Goal: Task Accomplishment & Management: Use online tool/utility

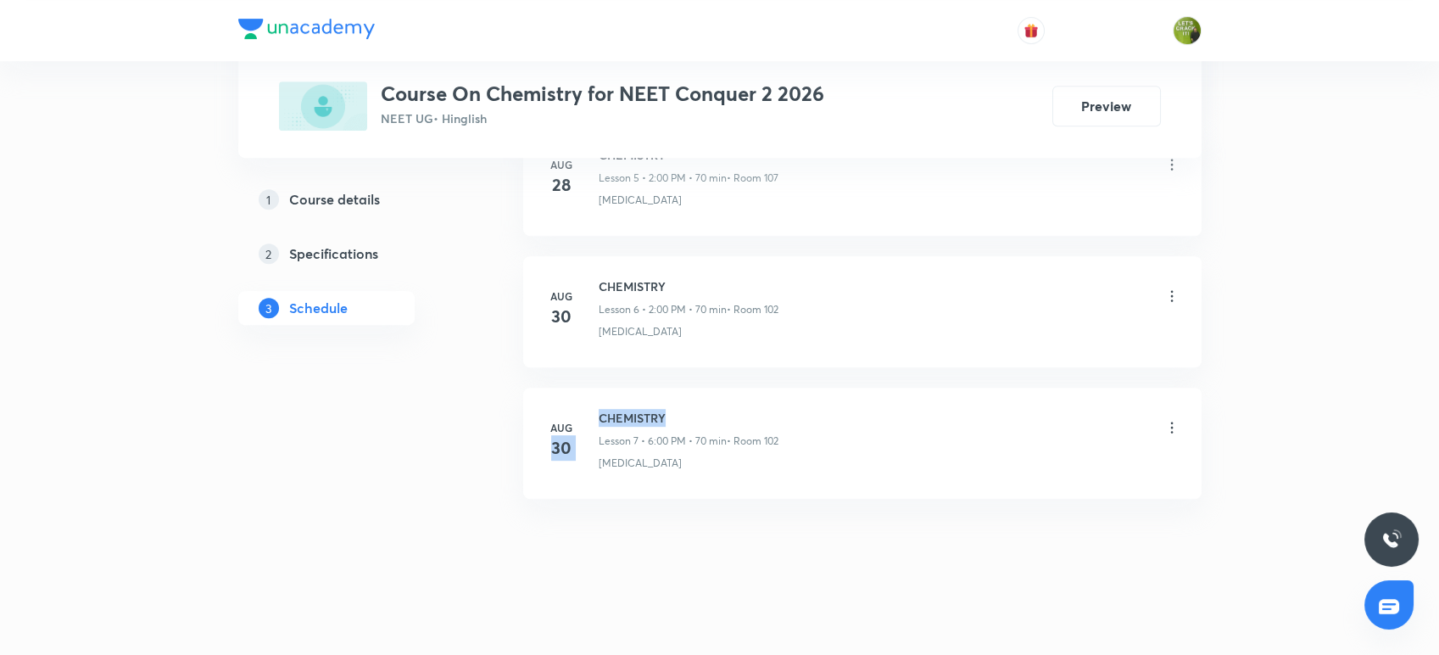
click at [586, 412] on div "[DATE] CHEMISTRY Lesson 7 • 6:00 PM • 70 min • [GEOGRAPHIC_DATA][MEDICAL_DATA]" at bounding box center [862, 440] width 636 height 62
drag, startPoint x: 671, startPoint y: 410, endPoint x: 597, endPoint y: 397, distance: 75.0
click at [597, 397] on li "[DATE] CHEMISTRY Lesson 7 • 6:00 PM • 70 min • [GEOGRAPHIC_DATA][MEDICAL_DATA]" at bounding box center [862, 443] width 678 height 111
copy h6 "CHEMISTRY"
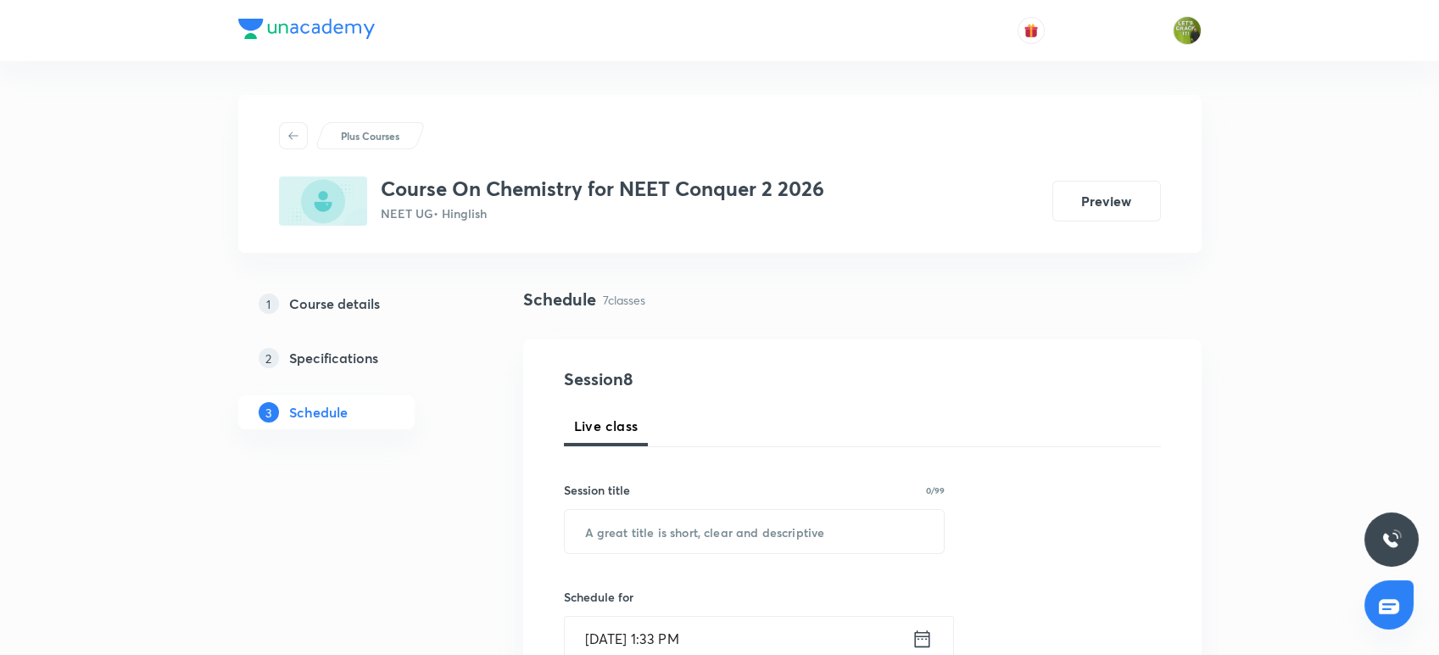
scroll to position [115, 0]
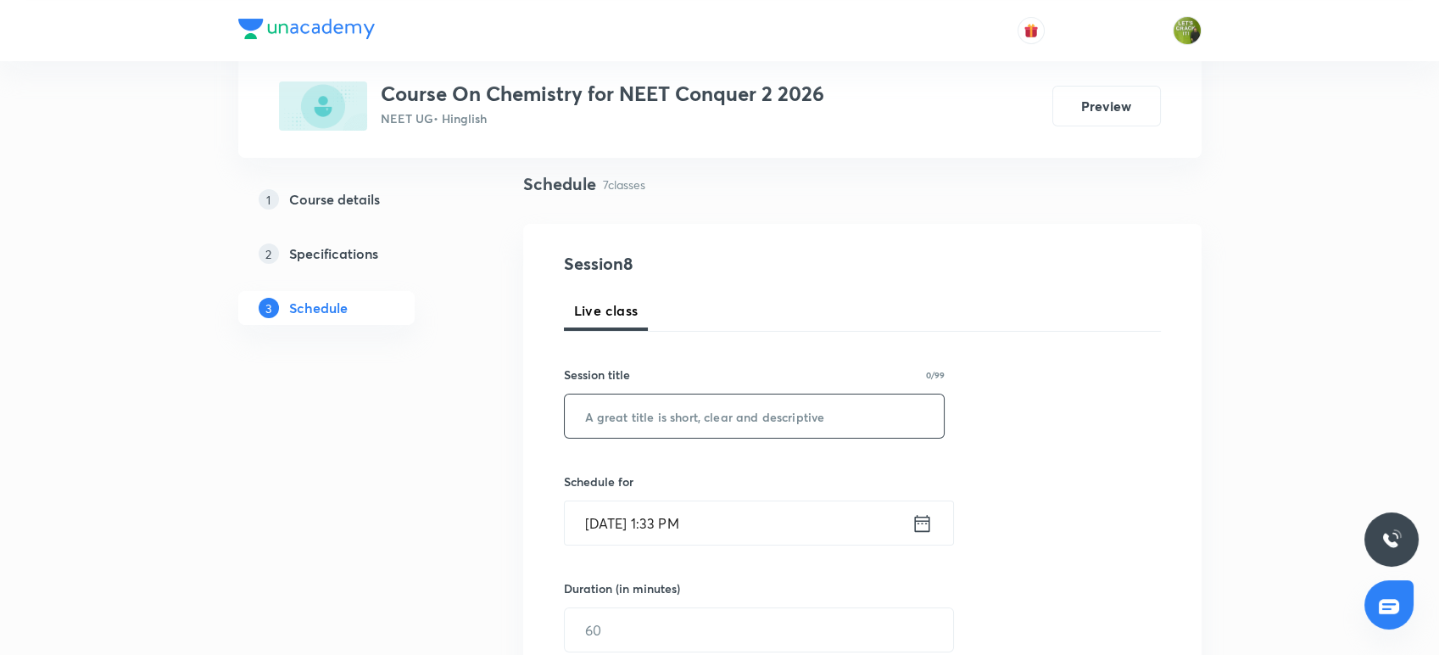
click at [597, 397] on input "text" at bounding box center [755, 415] width 380 height 43
paste input "CHEMISTRY"
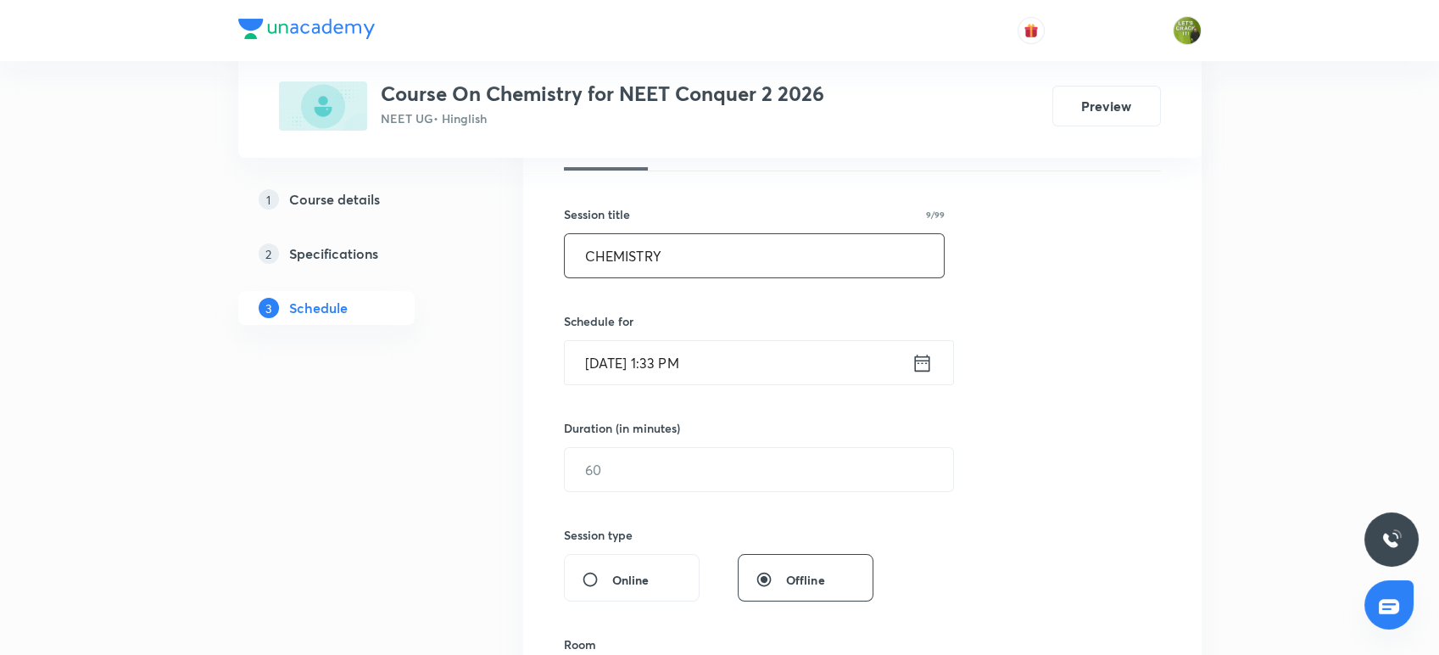
scroll to position [278, 0]
type input "CHEMISTRY"
click at [928, 358] on icon at bounding box center [922, 360] width 21 height 24
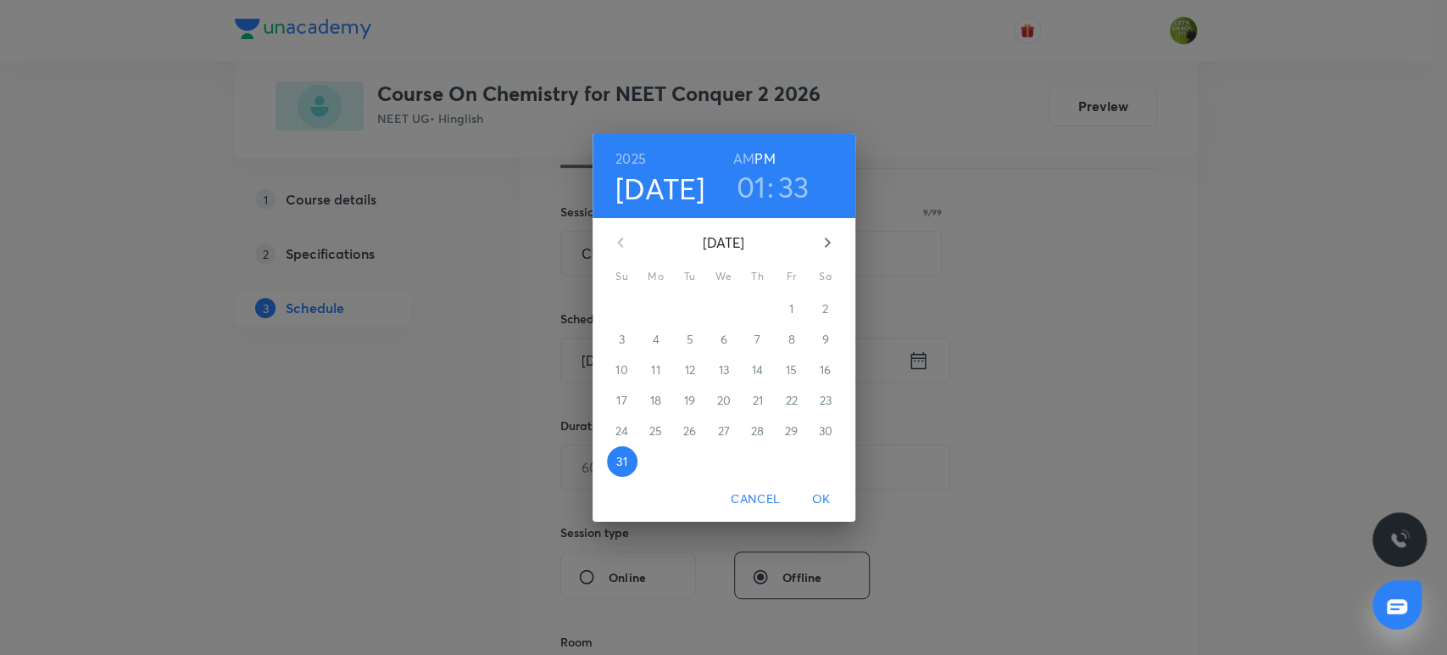
click at [756, 178] on h3 "01" at bounding box center [752, 187] width 30 height 36
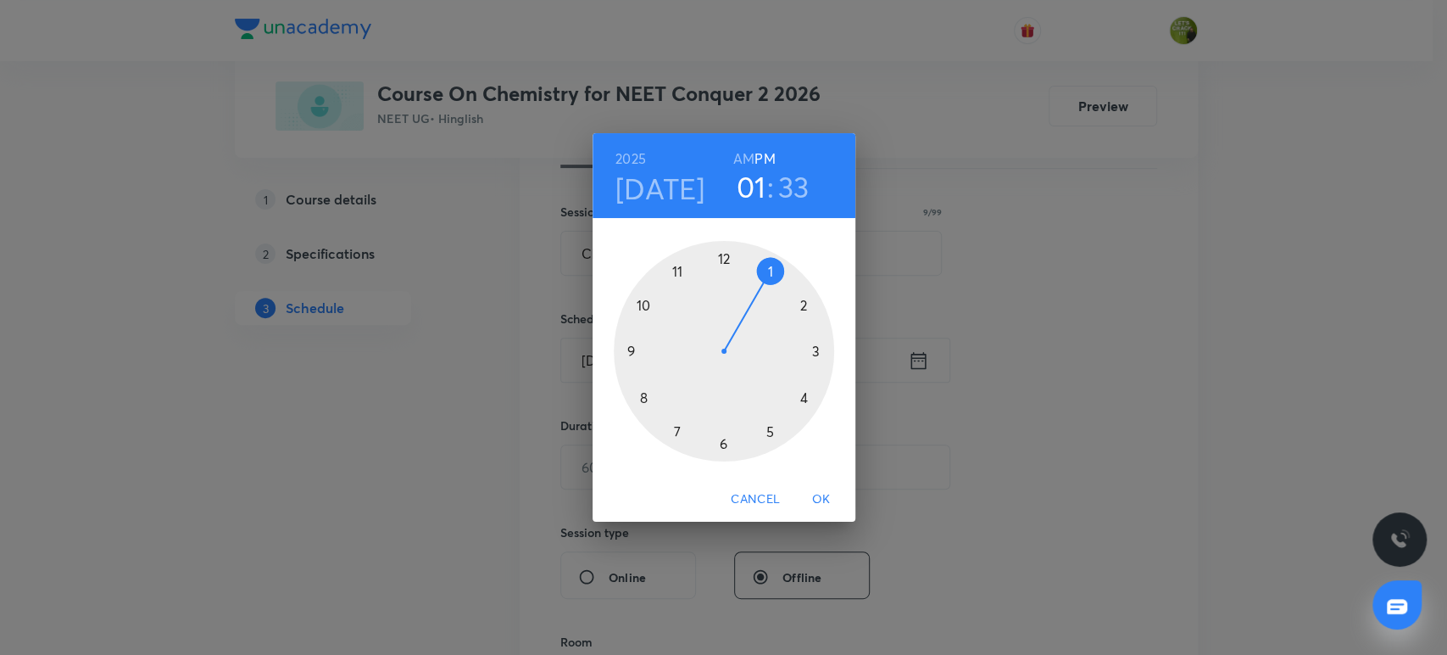
click at [806, 302] on div at bounding box center [724, 351] width 220 height 220
click at [721, 254] on div at bounding box center [724, 351] width 220 height 220
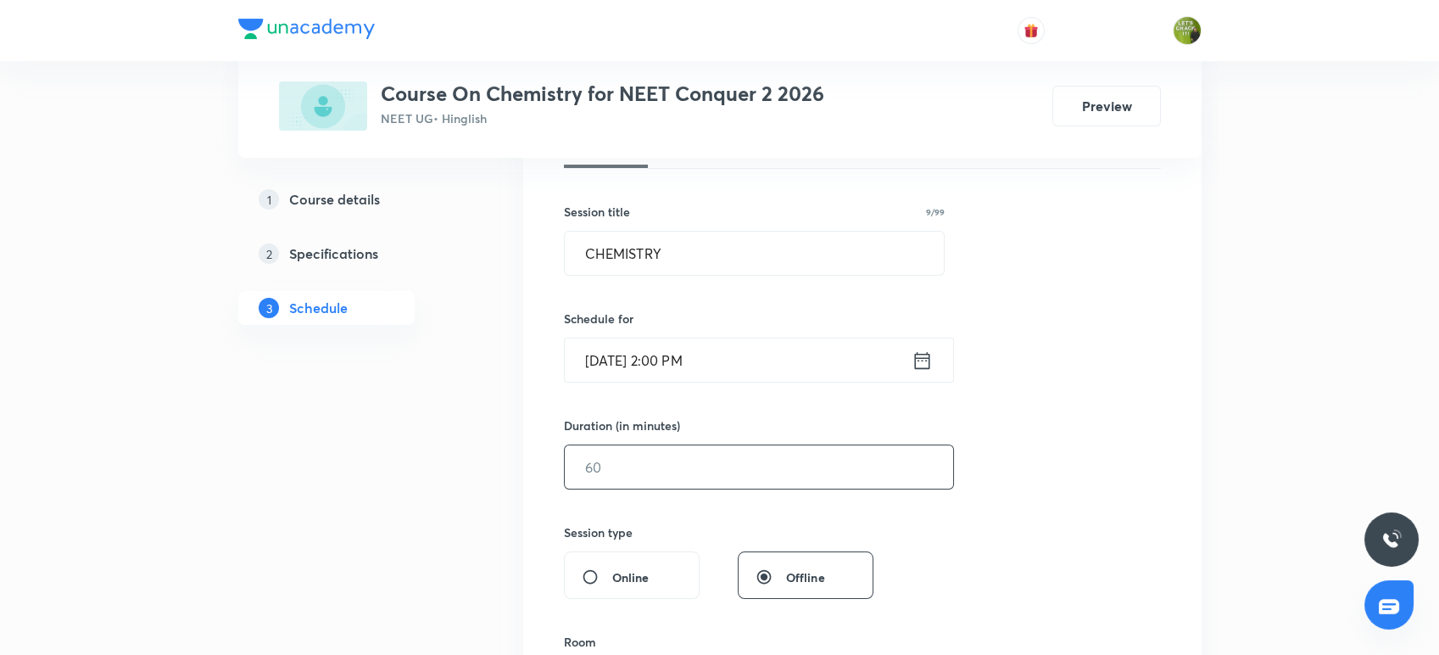
click at [622, 481] on input "text" at bounding box center [759, 466] width 388 height 43
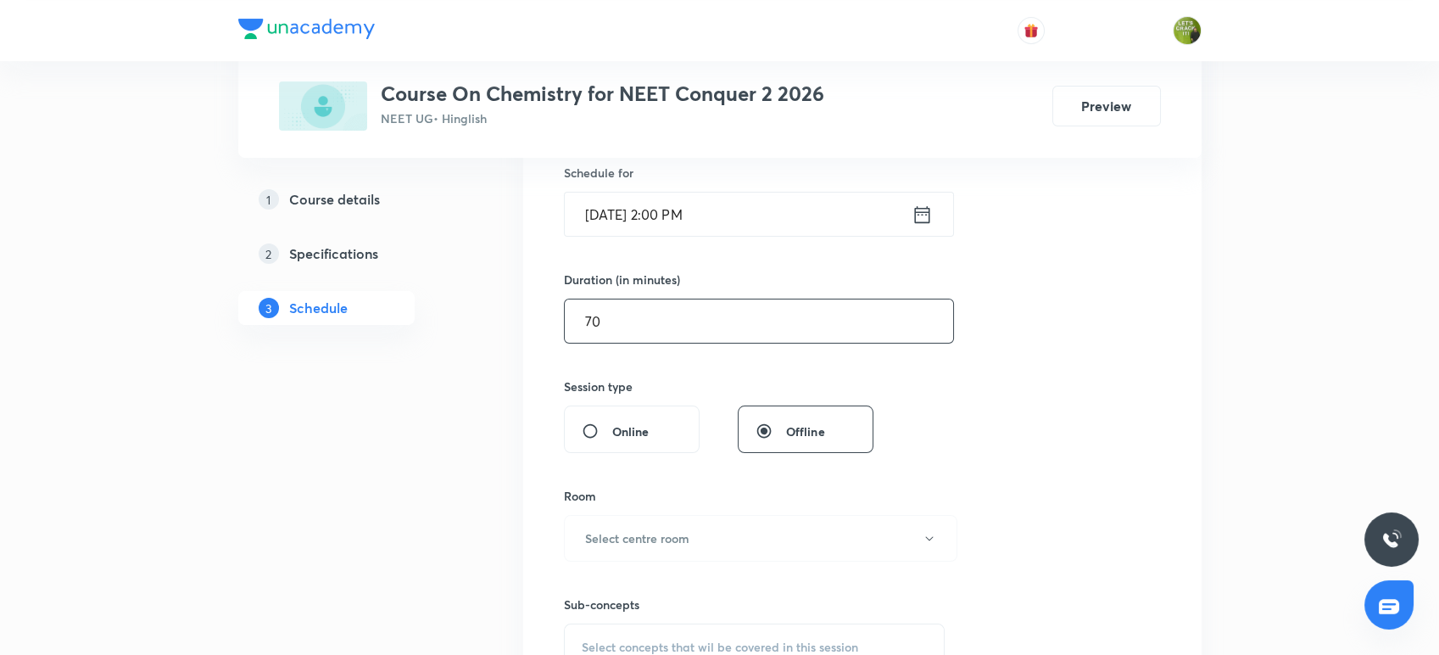
scroll to position [425, 0]
type input "70"
click at [627, 532] on h6 "Select centre room" at bounding box center [637, 537] width 104 height 18
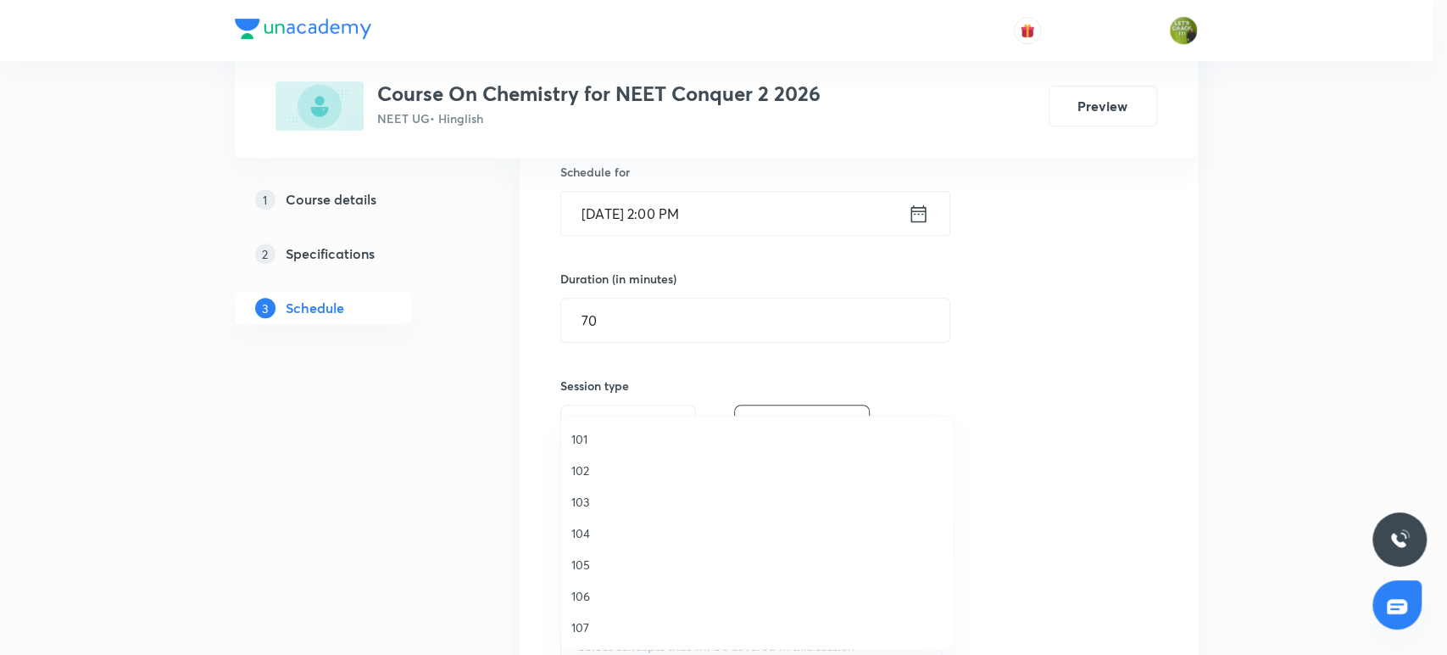
click at [608, 487] on li "103" at bounding box center [757, 501] width 392 height 31
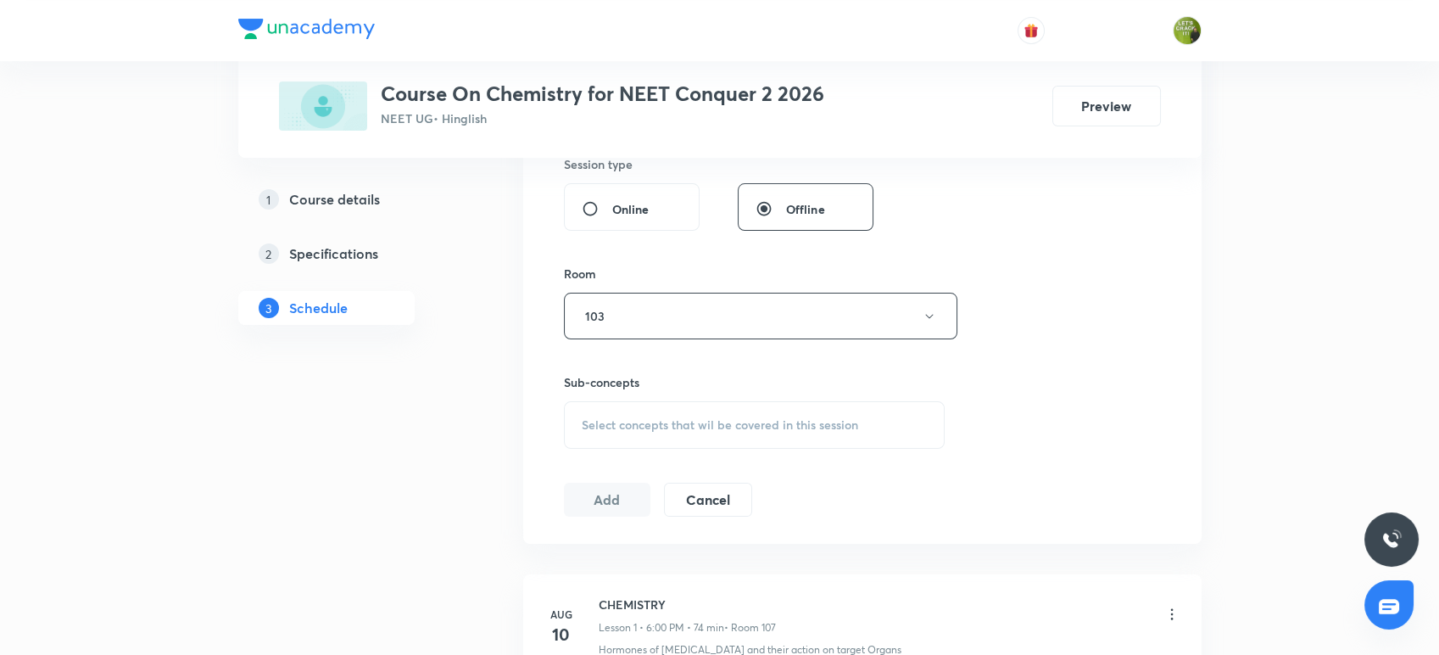
scroll to position [647, 0]
click at [615, 439] on div "Select concepts that wil be covered in this session" at bounding box center [755, 423] width 382 height 47
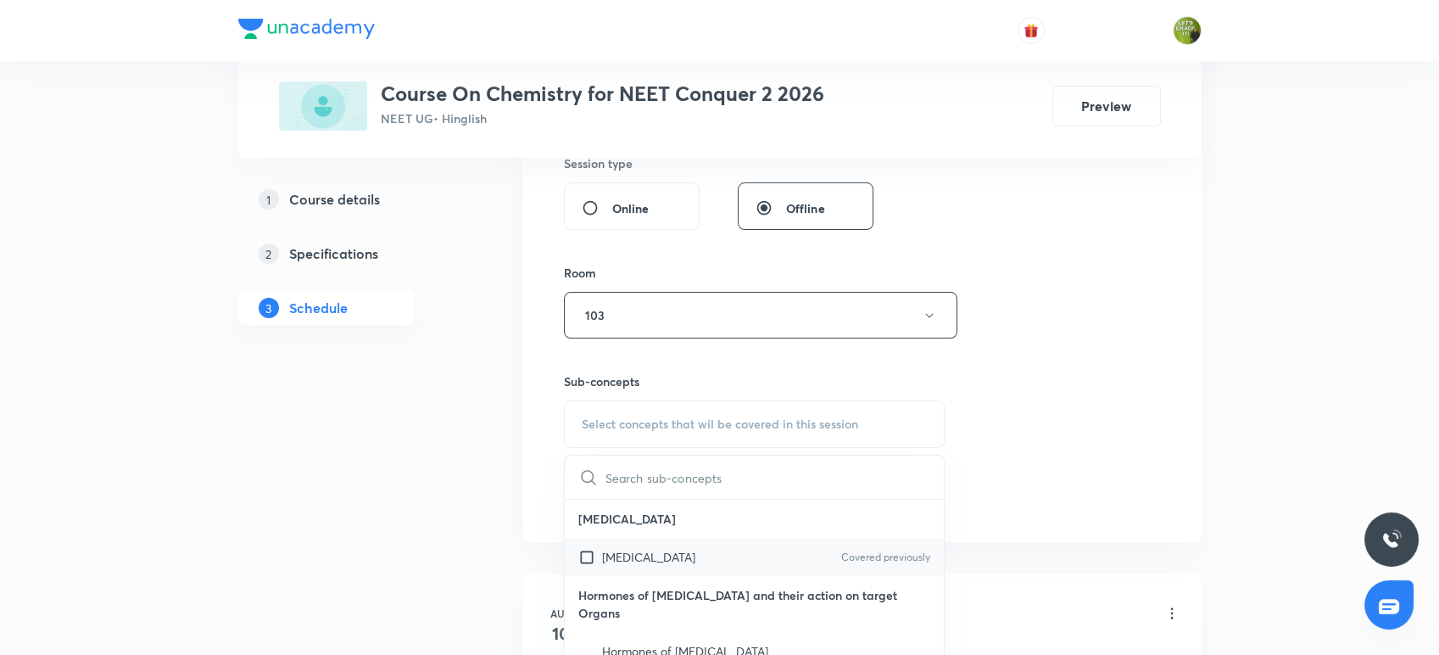
click at [653, 538] on div "[MEDICAL_DATA] Covered previously" at bounding box center [755, 557] width 380 height 38
checkbox input "true"
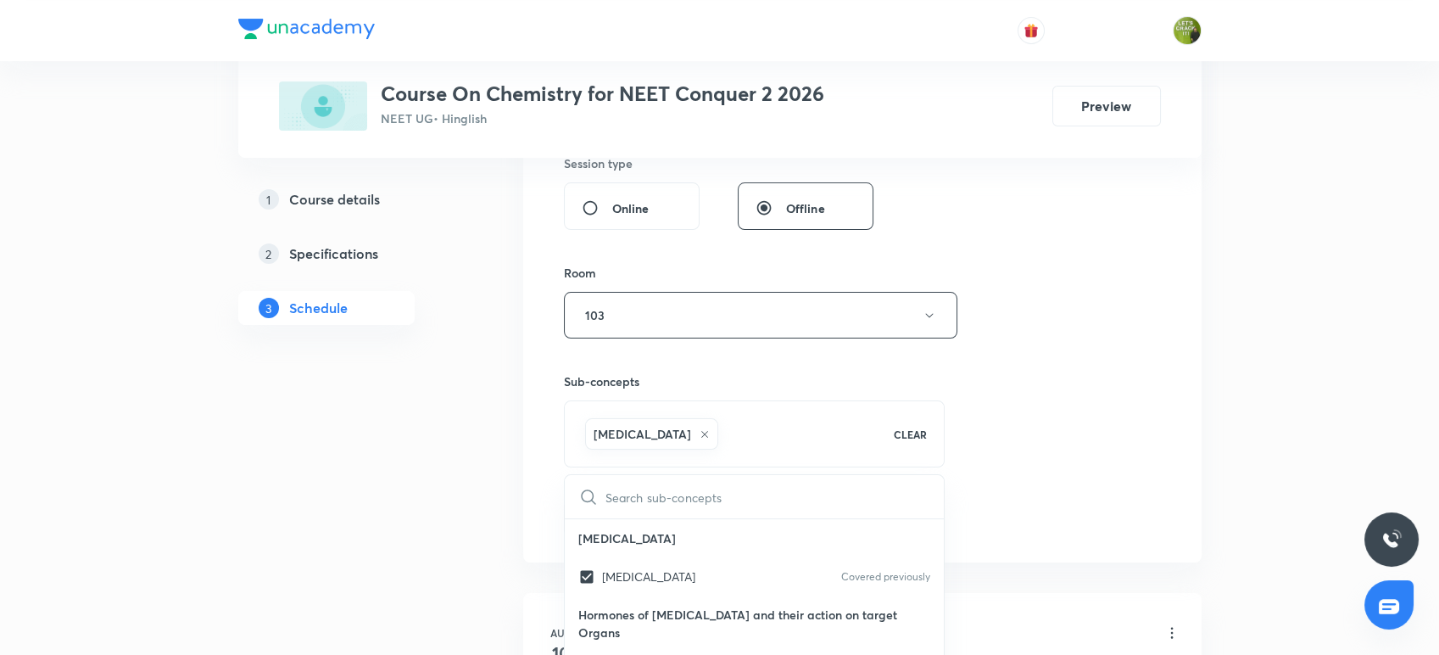
click at [479, 493] on div "Plus Courses Course On Chemistry for NEET Conquer 2 2026 NEET UG • Hinglish Pre…" at bounding box center [719, 534] width 963 height 2173
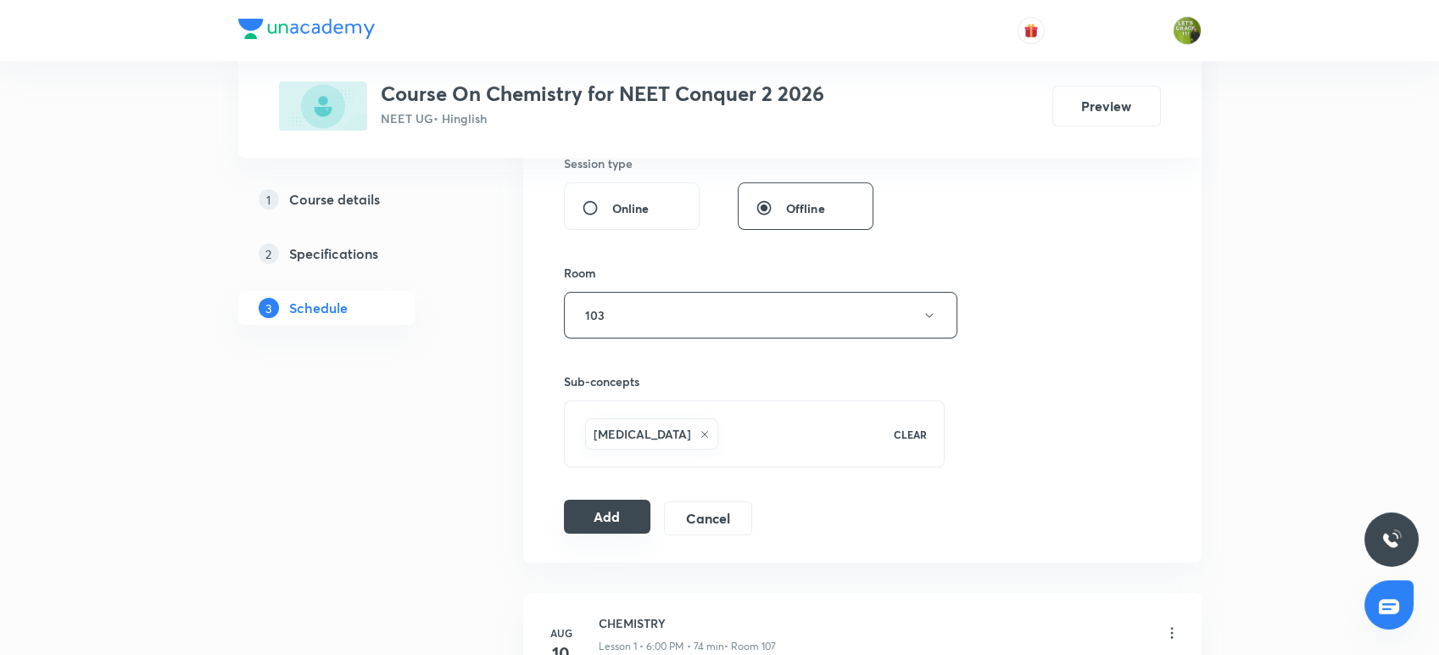
click at [588, 509] on button "Add" at bounding box center [607, 516] width 87 height 34
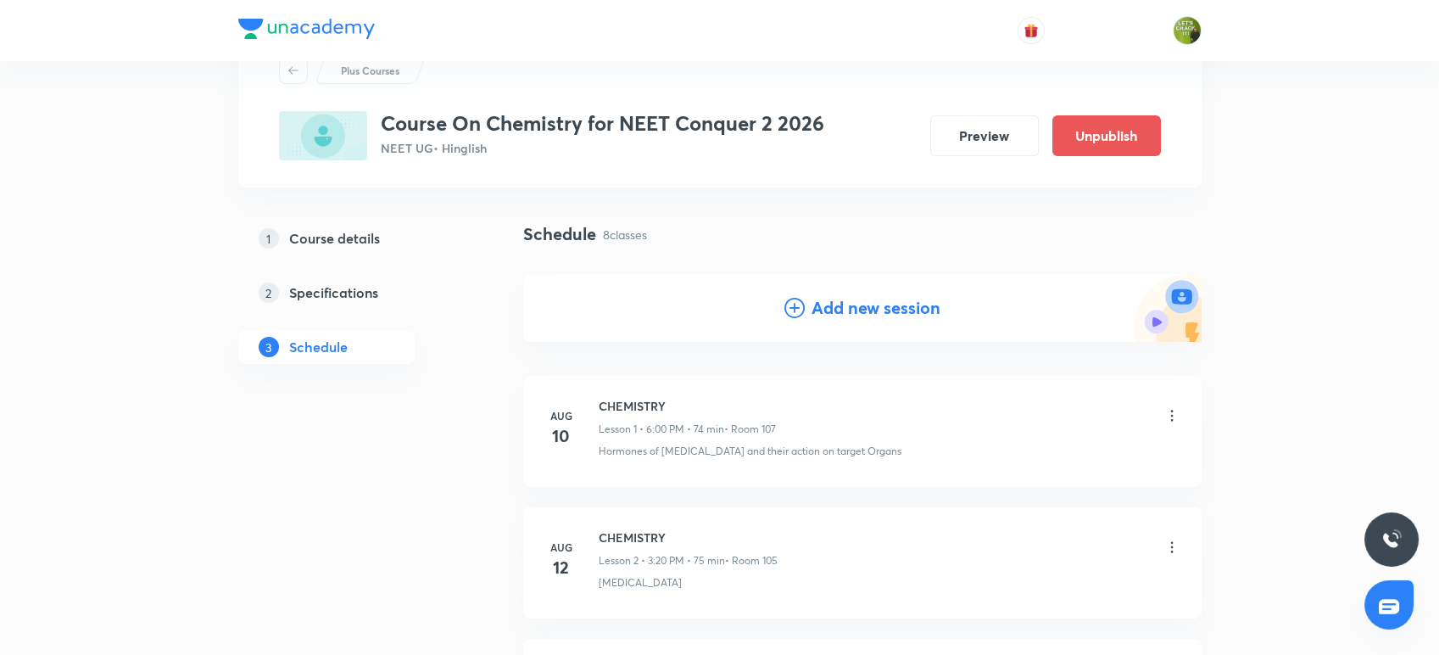
scroll to position [0, 0]
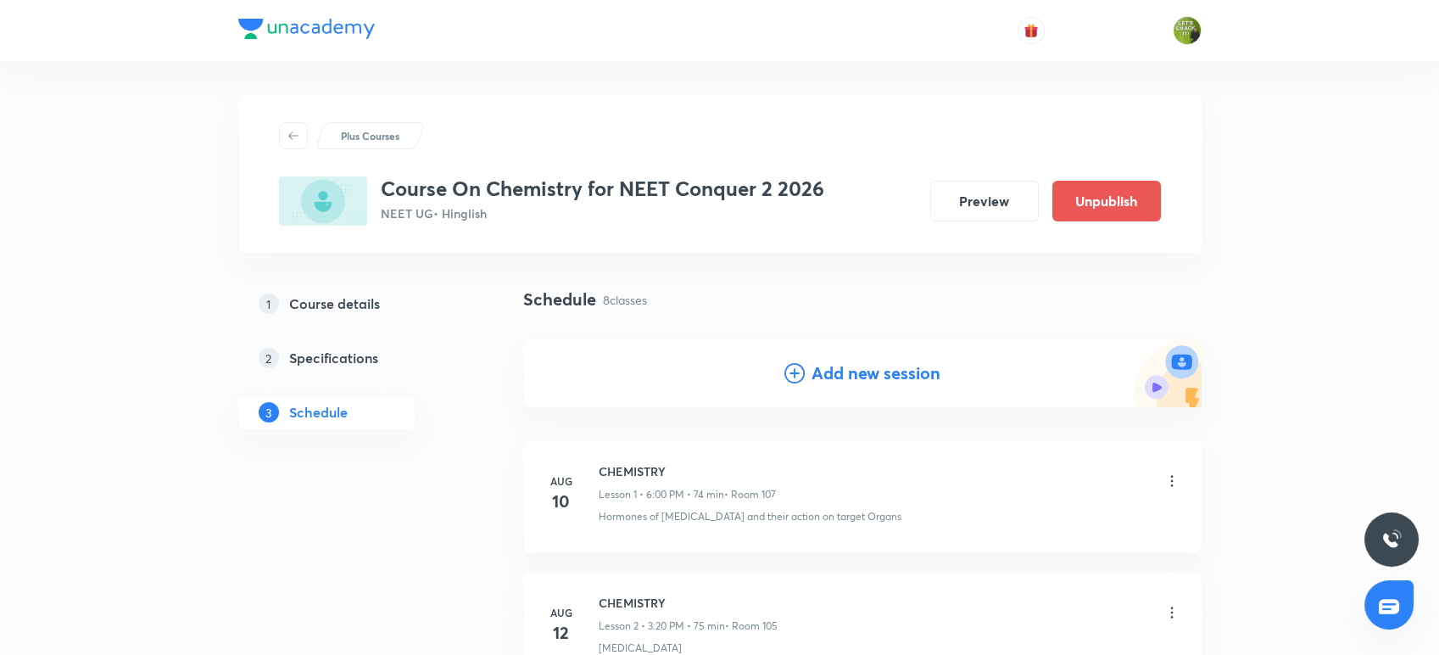
click at [611, 379] on div "Add new session" at bounding box center [862, 373] width 678 height 68
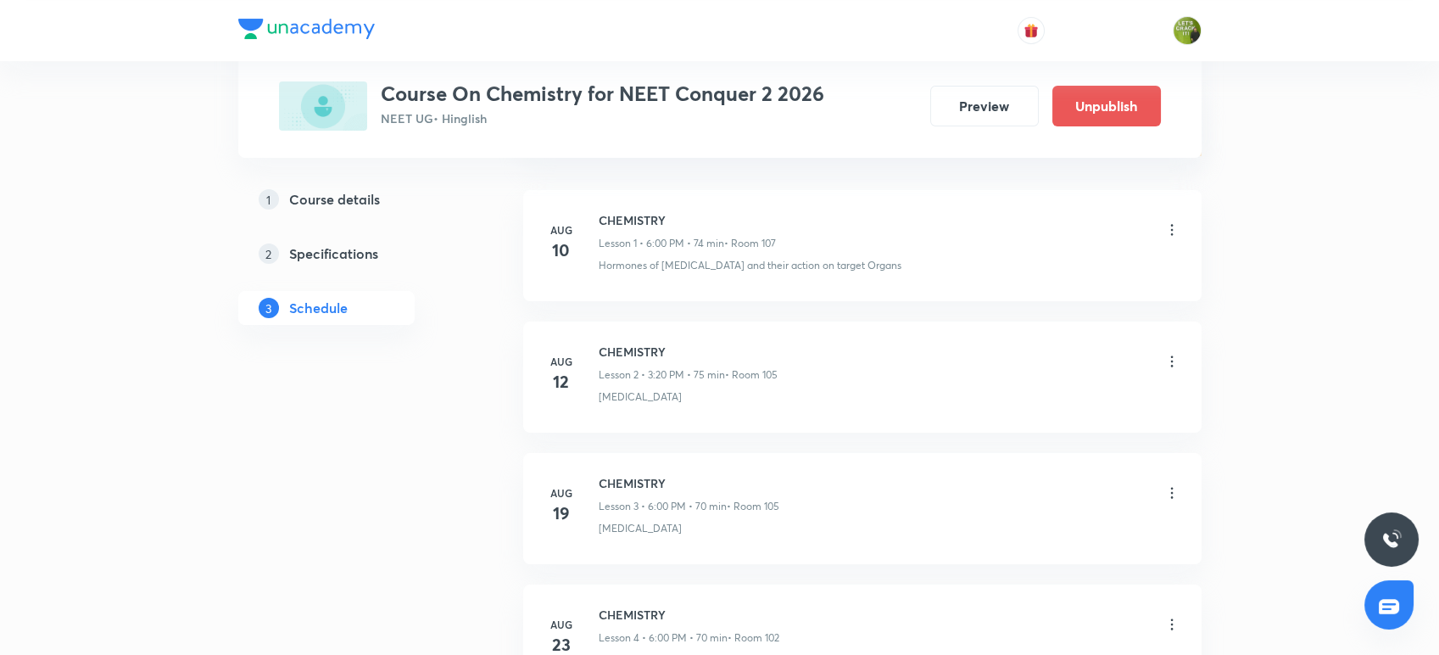
scroll to position [249, 0]
click at [520, 233] on div "Plus Courses Course On Chemistry for NEET Conquer 2 2026 NEET UG • Hinglish Pre…" at bounding box center [719, 599] width 963 height 1506
drag, startPoint x: 520, startPoint y: 233, endPoint x: 552, endPoint y: 261, distance: 42.7
click at [552, 261] on div "Plus Courses Course On Chemistry for NEET Conquer 2 2026 NEET UG • Hinglish Pre…" at bounding box center [719, 599] width 963 height 1506
click at [552, 273] on div "[DATE] CHEMISTRY Lesson 1 • 6:00 PM • 74 min • Room 107 Hormones of [MEDICAL_DA…" at bounding box center [862, 244] width 636 height 62
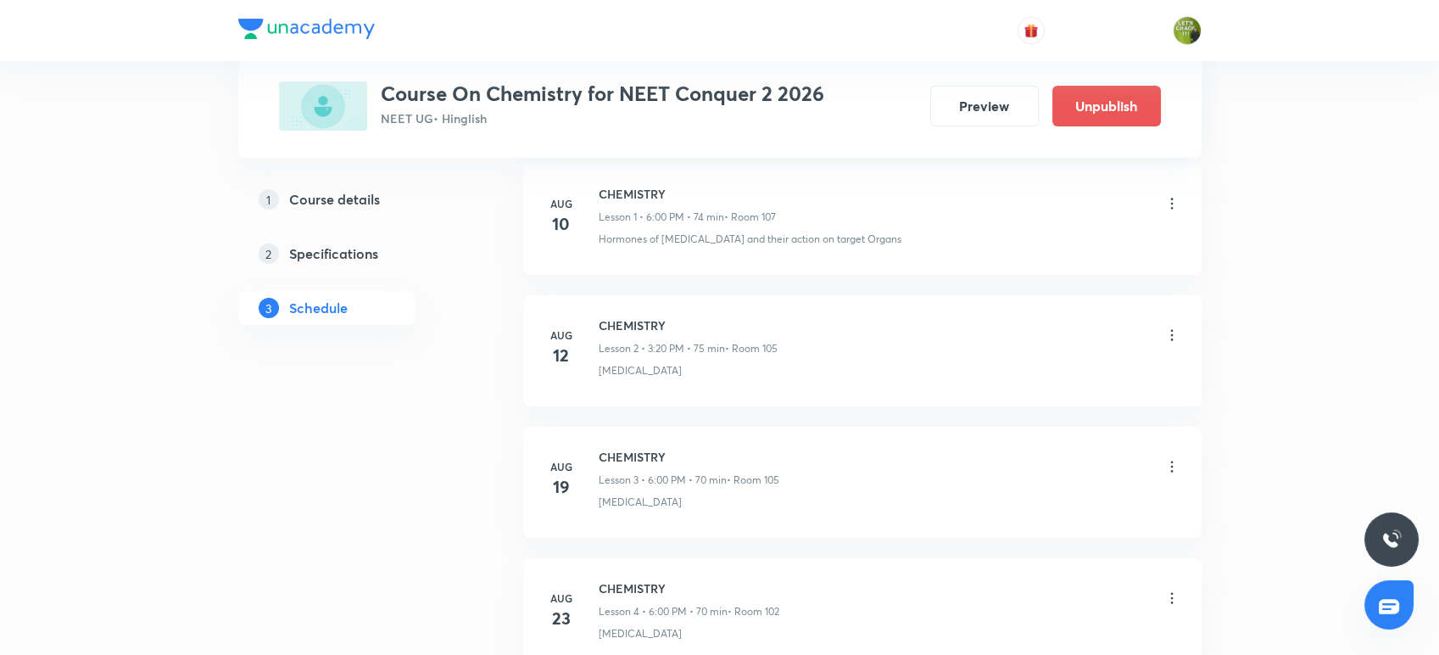
scroll to position [276, 0]
